Goal: Information Seeking & Learning: Learn about a topic

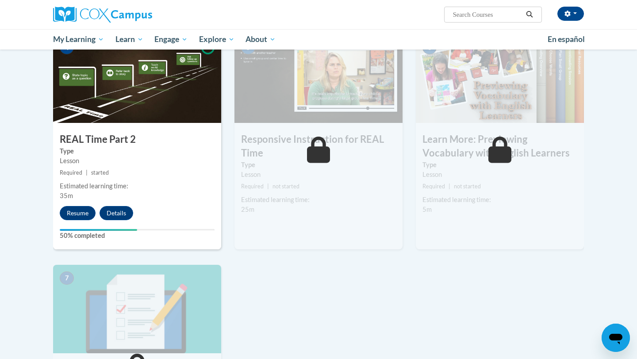
scroll to position [398, 0]
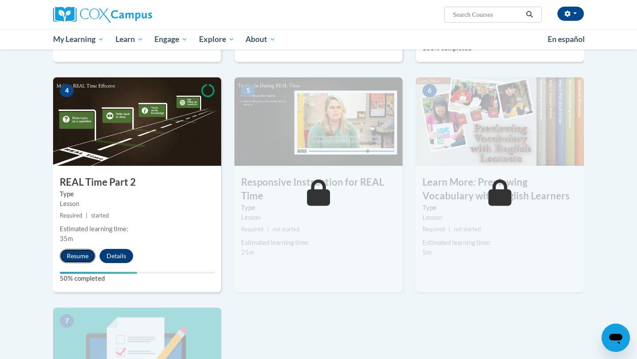
click at [85, 256] on button "Resume" at bounding box center [78, 256] width 36 height 14
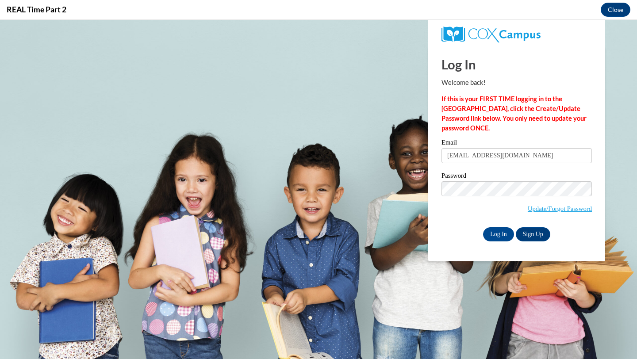
click at [496, 232] on input "Log In" at bounding box center [498, 234] width 31 height 14
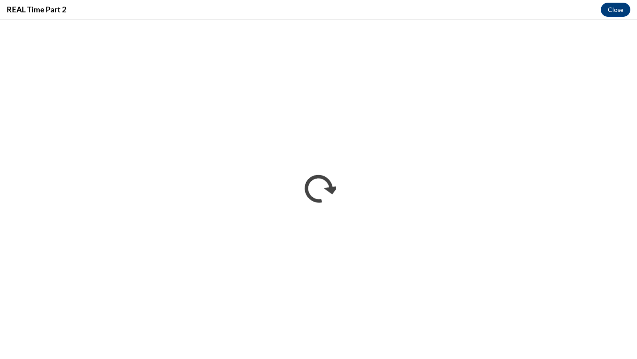
scroll to position [0, 0]
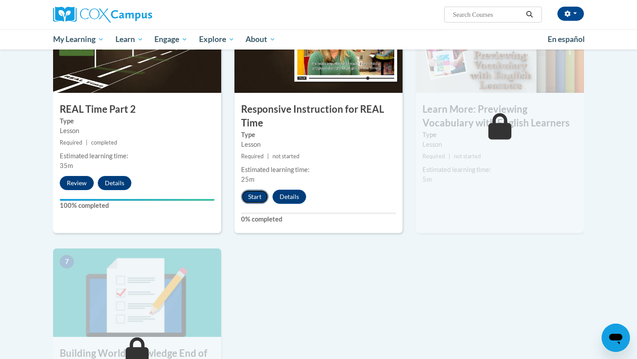
click at [255, 200] on button "Start" at bounding box center [254, 197] width 27 height 14
